Goal: Use online tool/utility: Use online tool/utility

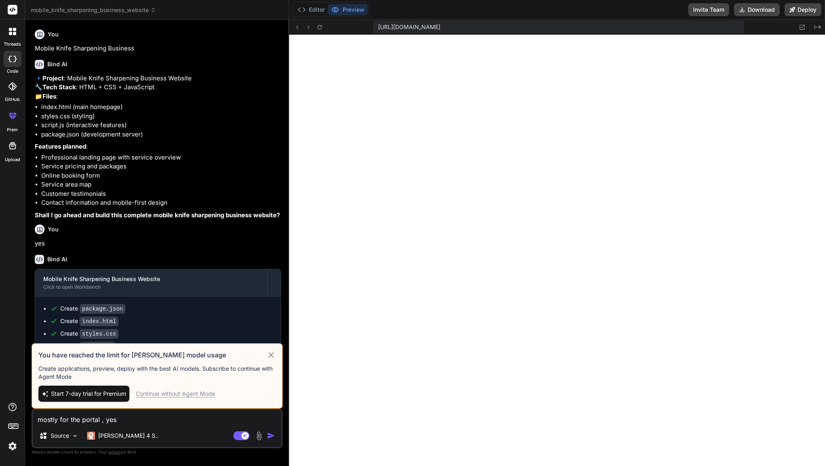
scroll to position [15, 0]
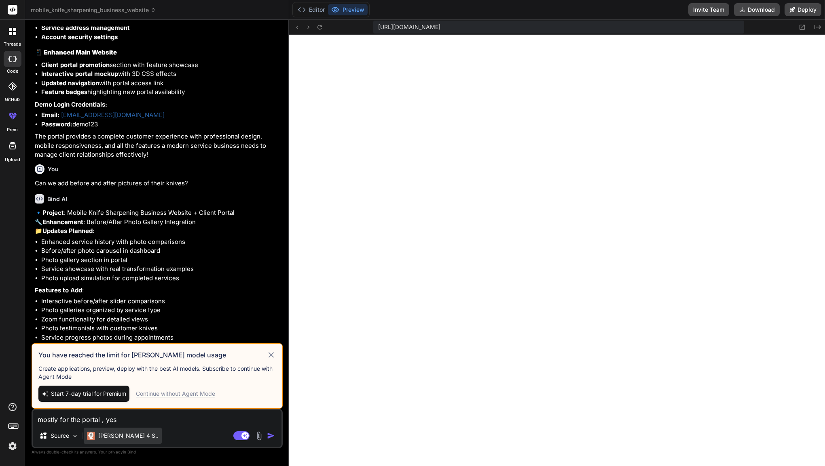
click at [119, 439] on p "[PERSON_NAME] 4 S.." at bounding box center [128, 436] width 60 height 8
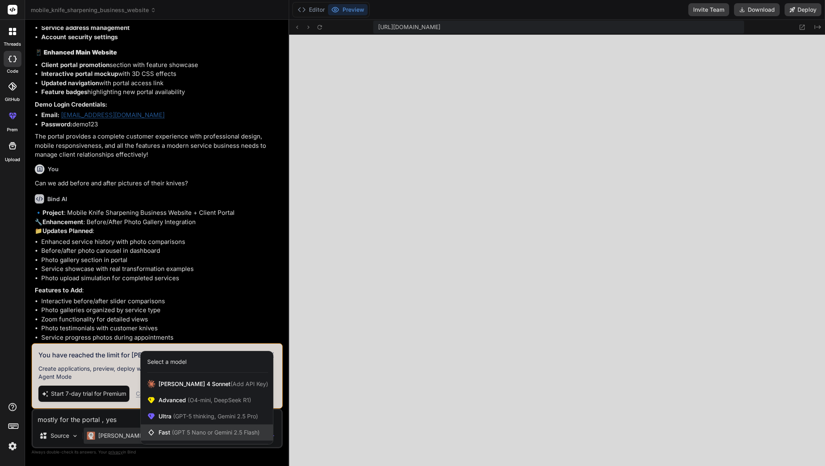
click at [180, 430] on span "(GPT 5 Nano or Gemini 2.5 Flash)" at bounding box center [216, 432] width 88 height 7
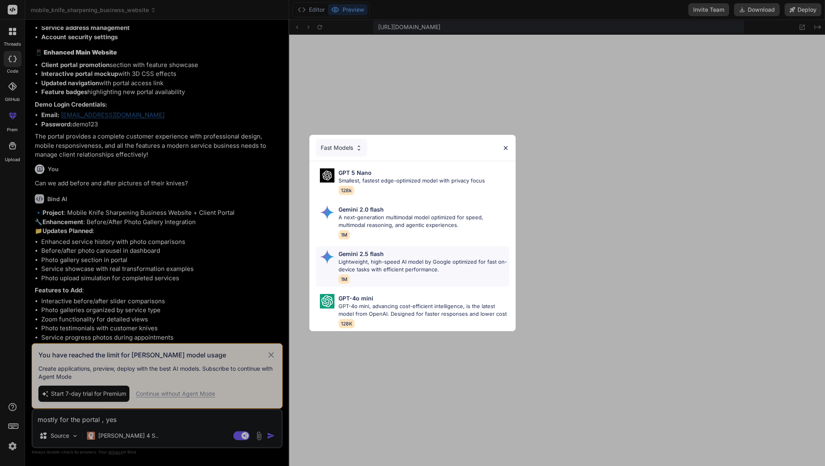
click at [361, 274] on div "Gemini 2.5 flash Lightweight, high-speed AI model by Google optimized for fast …" at bounding box center [423, 267] width 171 height 34
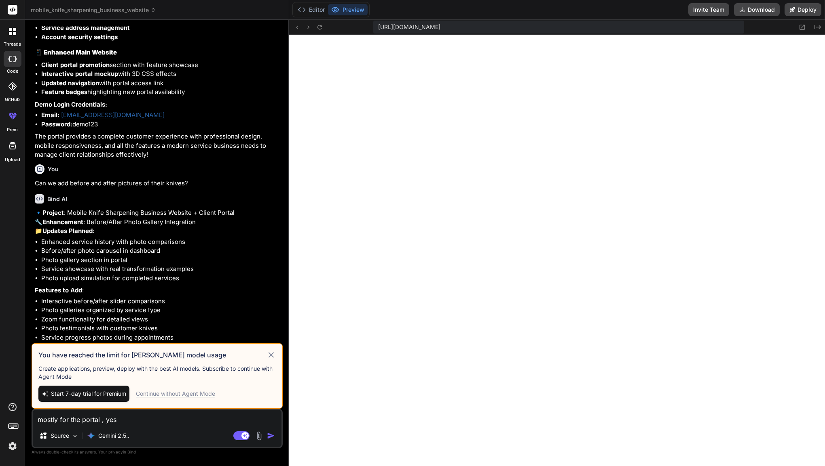
click at [270, 436] on img "button" at bounding box center [271, 436] width 8 height 8
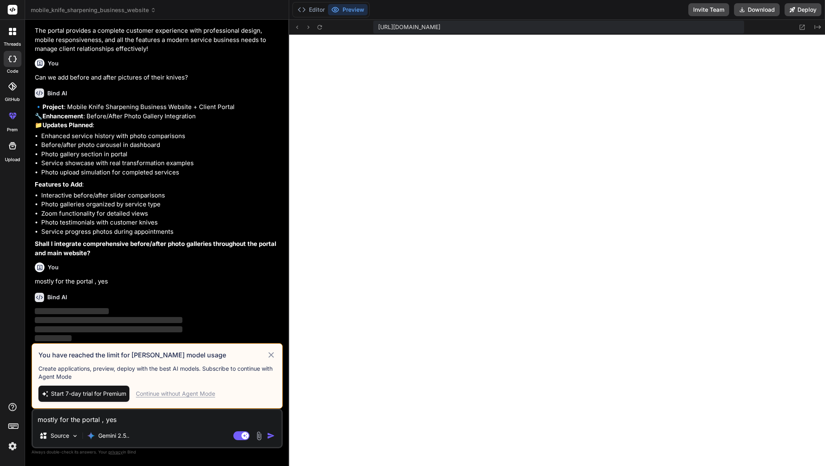
scroll to position [1549, 0]
click at [271, 357] on icon at bounding box center [270, 355] width 9 height 10
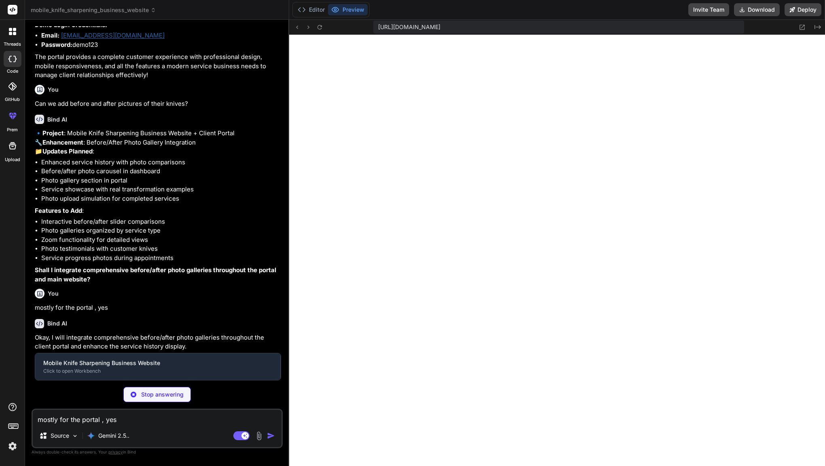
scroll to position [1548, 0]
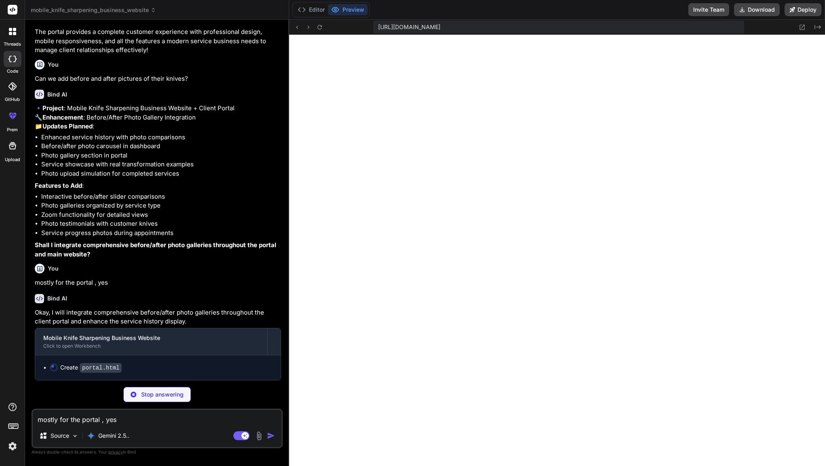
type textarea "x"
type textarea "</body> </html>"
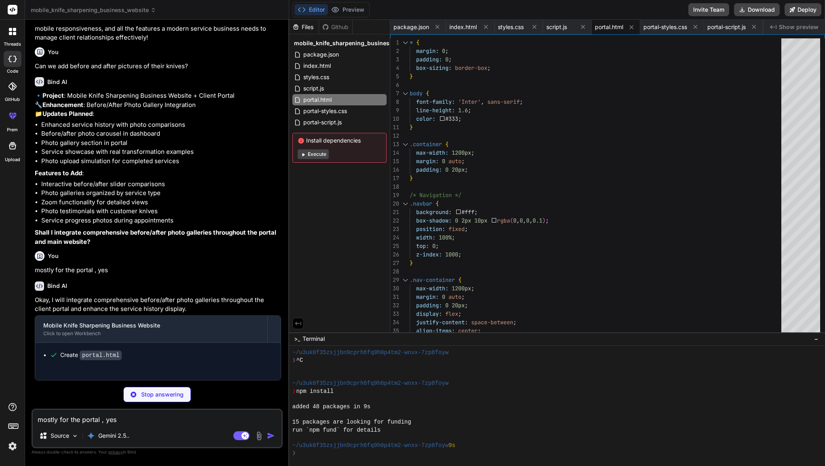
type textarea "x"
type textarea "flex-direction: column; align-items: center; } .before-after-comparison .arrow …"
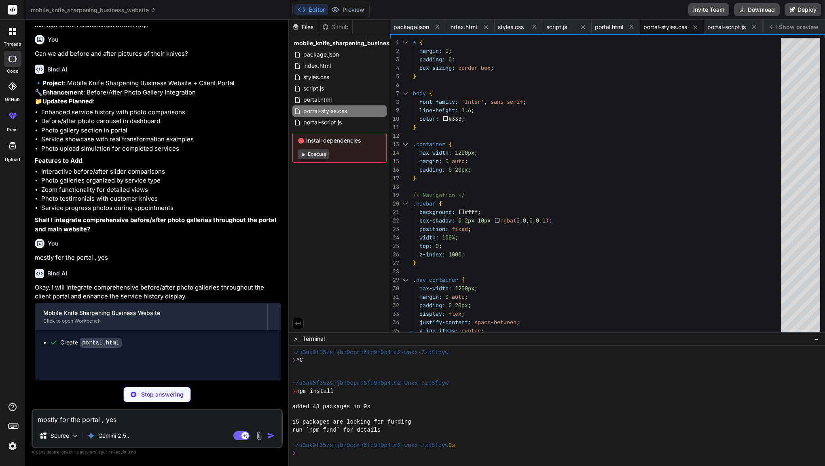
type textarea "x"
type textarea "// Any additional initialization code can go here console.log('SharpEdge Mobile…"
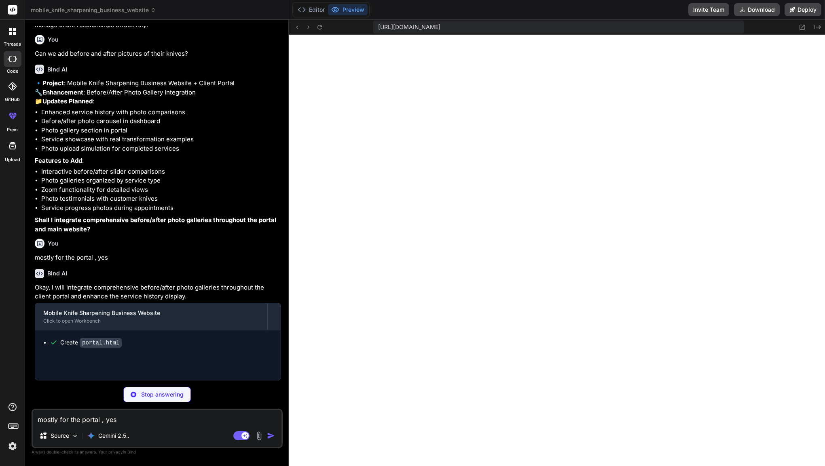
type textarea "x"
